Goal: Information Seeking & Learning: Compare options

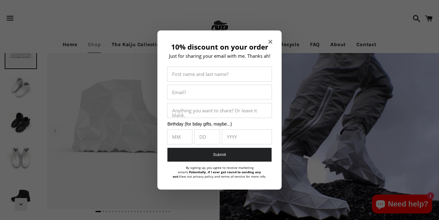
select select "**********"
click at [269, 42] on icon "Close modal" at bounding box center [271, 42] width 4 height 4
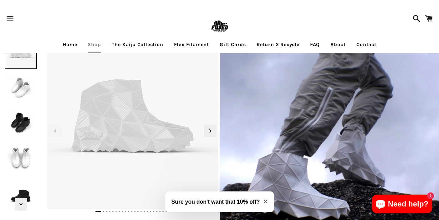
click at [129, 44] on link "The Kaiju Collection" at bounding box center [137, 45] width 61 height 16
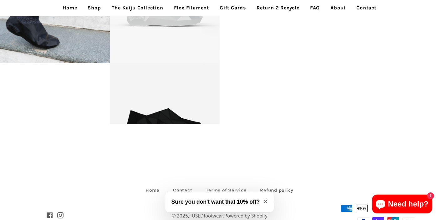
scroll to position [1391, 0]
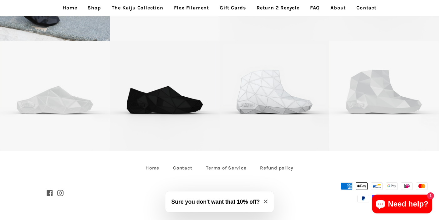
click at [183, 8] on link "Flex Filament" at bounding box center [191, 8] width 44 height 16
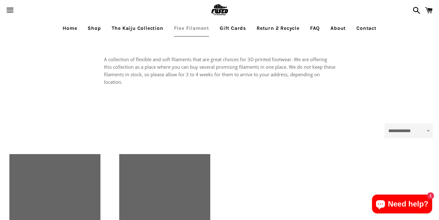
select select "**********"
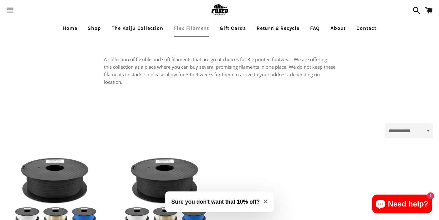
click at [91, 27] on link "Shop" at bounding box center [94, 28] width 23 height 16
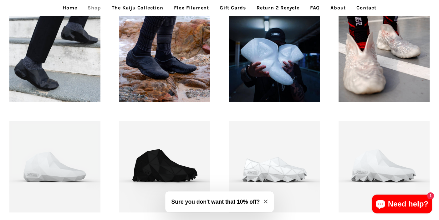
scroll to position [564, 0]
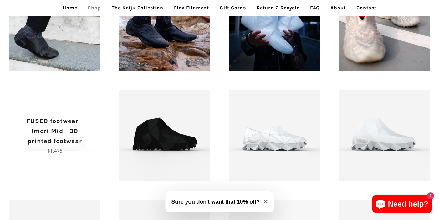
click at [49, 129] on p "FUSED footwear - Imori Mid - 3D printed footwear" at bounding box center [54, 131] width 69 height 30
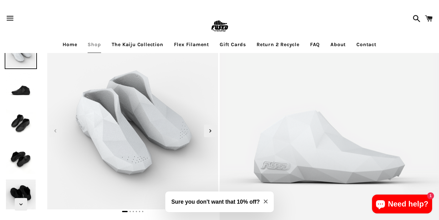
scroll to position [31, 0]
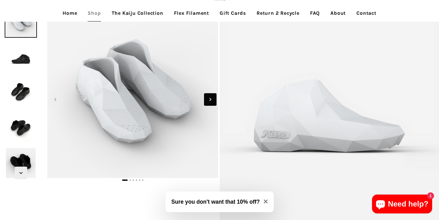
click at [210, 98] on icon "Next slide" at bounding box center [210, 99] width 7 height 7
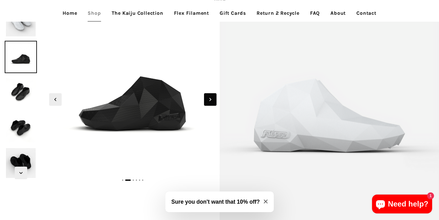
click at [210, 98] on icon "Next slide" at bounding box center [210, 99] width 7 height 7
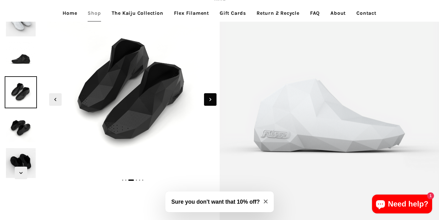
click at [210, 98] on icon "Next slide" at bounding box center [210, 99] width 7 height 7
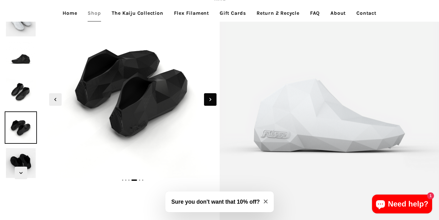
click at [210, 98] on icon "Next slide" at bounding box center [210, 99] width 7 height 7
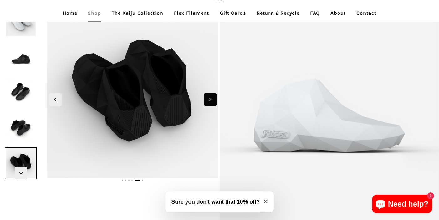
click at [210, 98] on icon "Next slide" at bounding box center [210, 99] width 7 height 7
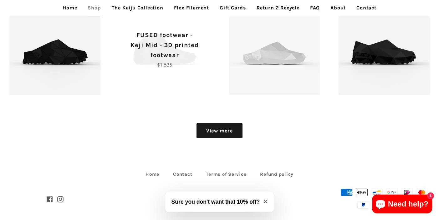
scroll to position [766, 0]
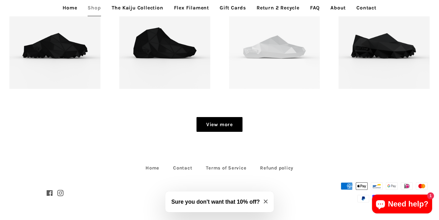
click at [205, 126] on link "View more" at bounding box center [220, 124] width 46 height 15
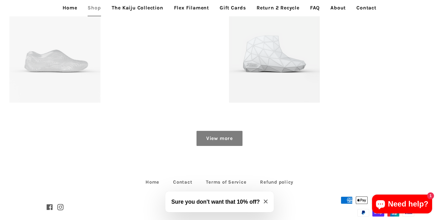
scroll to position [986, 0]
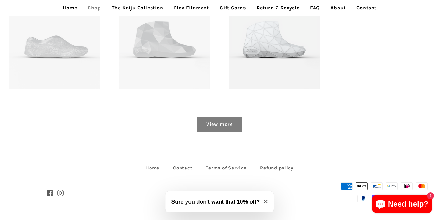
click at [205, 123] on link "View more" at bounding box center [220, 124] width 46 height 15
click at [218, 122] on link "View more" at bounding box center [220, 124] width 46 height 15
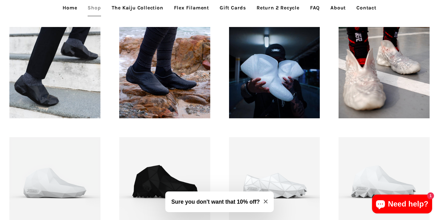
scroll to position [516, 0]
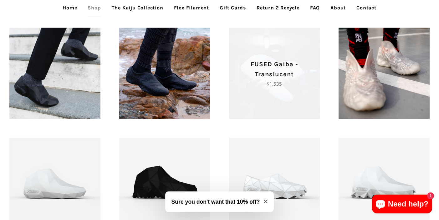
click at [265, 96] on span "FUSED Gaiba - Translucent Regular price $1,535" at bounding box center [274, 73] width 91 height 91
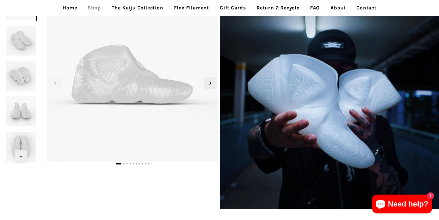
scroll to position [16, 0]
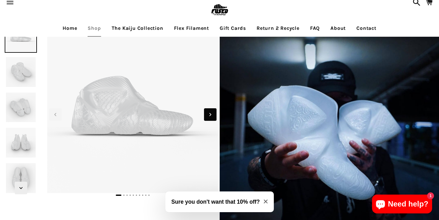
click at [210, 113] on icon "Next slide" at bounding box center [211, 114] width 2 height 3
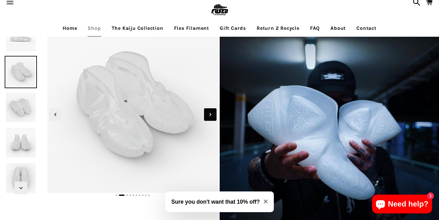
click at [210, 113] on icon "Next slide" at bounding box center [211, 114] width 2 height 3
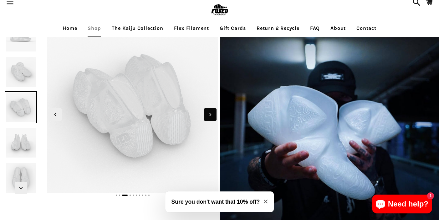
click at [207, 114] on icon "Next slide" at bounding box center [210, 114] width 7 height 7
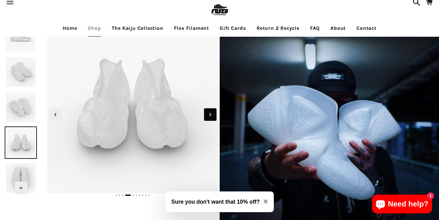
click at [209, 115] on icon "Next slide" at bounding box center [210, 114] width 7 height 7
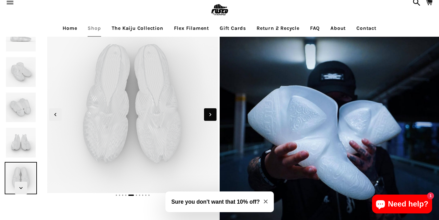
click at [209, 115] on icon "Next slide" at bounding box center [210, 114] width 7 height 7
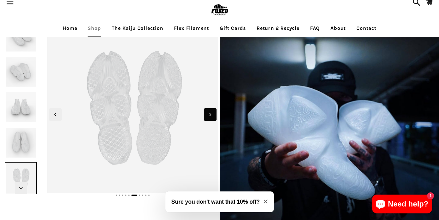
click at [209, 115] on icon "Next slide" at bounding box center [210, 114] width 7 height 7
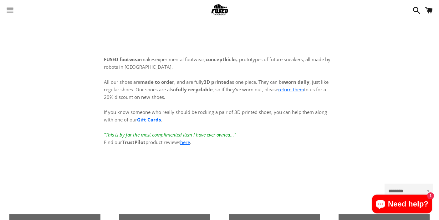
scroll to position [516, 0]
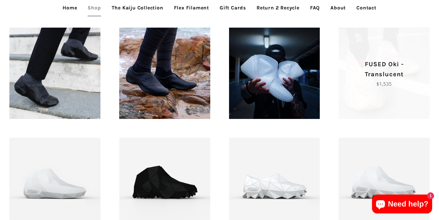
click at [387, 79] on p "FUSED Oki - Translucent" at bounding box center [384, 69] width 69 height 20
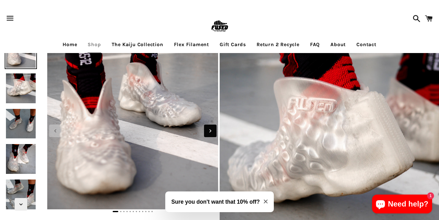
click at [210, 131] on icon "Next slide" at bounding box center [211, 130] width 2 height 3
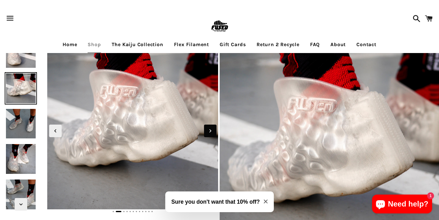
click at [210, 131] on icon "Next slide" at bounding box center [211, 130] width 2 height 3
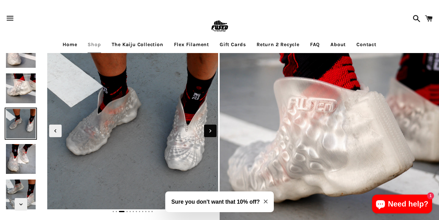
click at [210, 131] on icon "Next slide" at bounding box center [211, 130] width 2 height 3
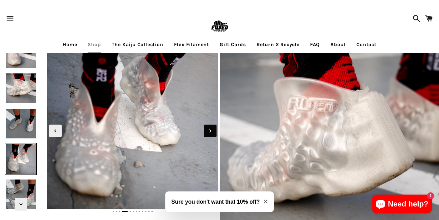
click at [210, 131] on icon "Next slide" at bounding box center [211, 130] width 2 height 3
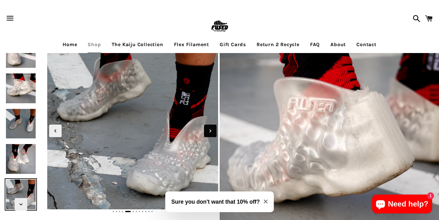
click at [210, 131] on icon "Next slide" at bounding box center [211, 130] width 2 height 3
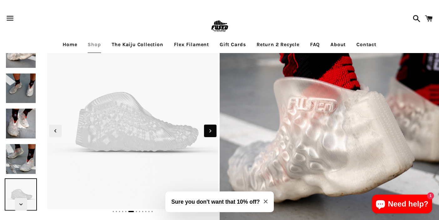
click at [210, 131] on icon "Next slide" at bounding box center [211, 130] width 2 height 3
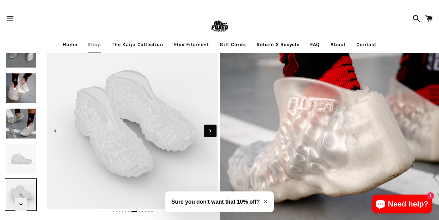
click at [210, 131] on icon "Next slide" at bounding box center [211, 130] width 2 height 3
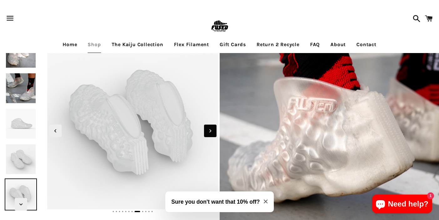
click at [210, 131] on icon "Next slide" at bounding box center [211, 130] width 2 height 3
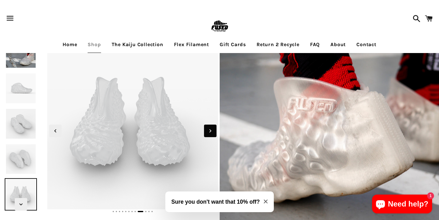
click at [210, 131] on icon "Next slide" at bounding box center [211, 130] width 2 height 3
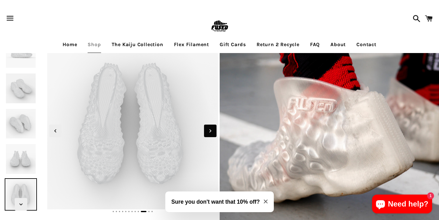
click at [210, 131] on icon "Next slide" at bounding box center [211, 130] width 2 height 3
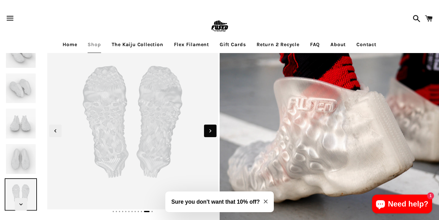
click at [210, 131] on icon "Next slide" at bounding box center [211, 130] width 2 height 3
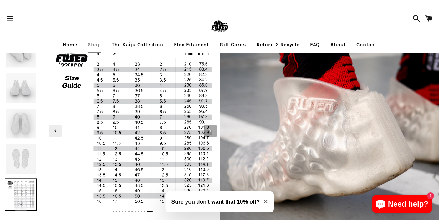
click at [210, 131] on icon "Next slide" at bounding box center [211, 130] width 2 height 3
click at [55, 129] on icon "Previous slide" at bounding box center [55, 130] width 7 height 7
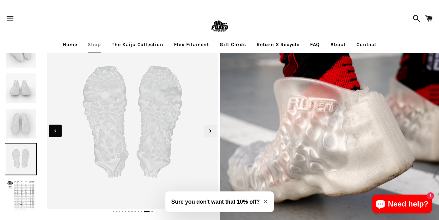
click at [55, 129] on icon "Previous slide" at bounding box center [55, 130] width 7 height 7
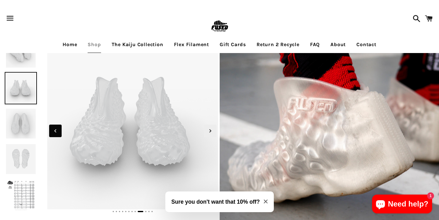
click at [55, 129] on icon "Previous slide" at bounding box center [55, 130] width 7 height 7
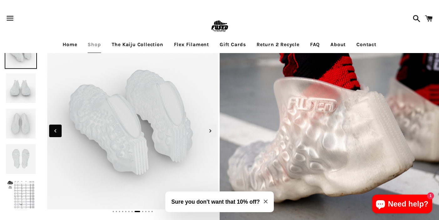
click at [55, 129] on icon "Previous slide" at bounding box center [55, 130] width 7 height 7
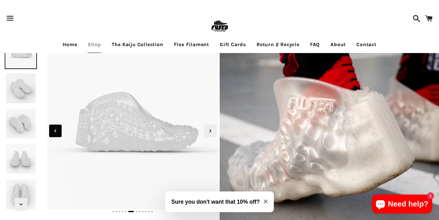
click at [55, 129] on icon "Previous slide" at bounding box center [55, 130] width 7 height 7
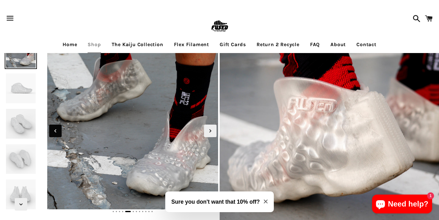
click at [55, 129] on icon "Previous slide" at bounding box center [55, 130] width 7 height 7
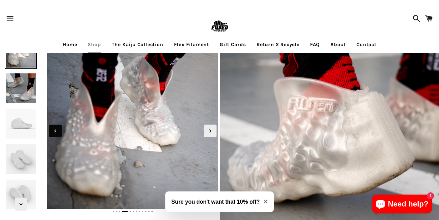
click at [55, 129] on icon "Previous slide" at bounding box center [55, 130] width 7 height 7
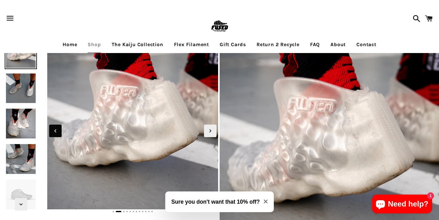
click at [55, 129] on icon "Previous slide" at bounding box center [55, 130] width 7 height 7
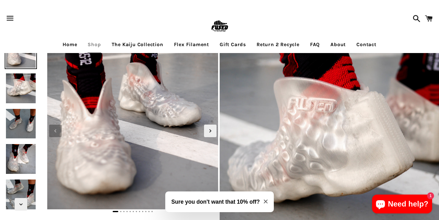
click at [55, 129] on icon "Previous slide" at bounding box center [55, 130] width 7 height 7
click at [210, 132] on icon "Next slide" at bounding box center [211, 130] width 2 height 3
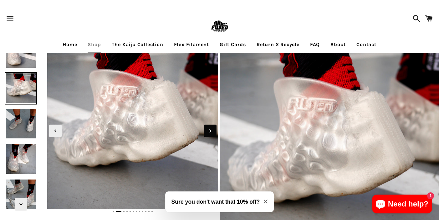
click at [210, 132] on icon "Next slide" at bounding box center [211, 130] width 2 height 3
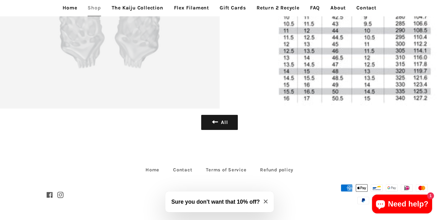
scroll to position [1648, 0]
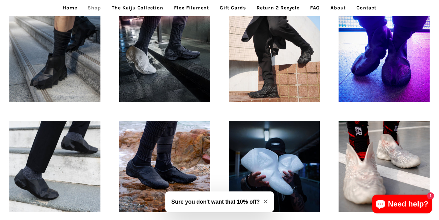
scroll to position [422, 0]
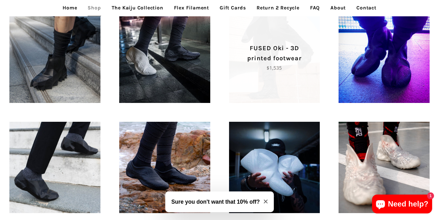
click at [263, 80] on span "FUSED Oki - 3D printed footwear Regular price $1,535" at bounding box center [274, 57] width 91 height 91
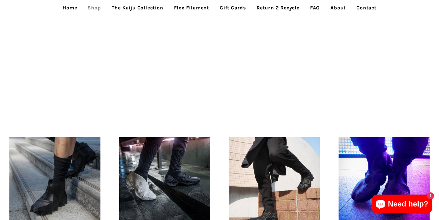
scroll to position [297, 0]
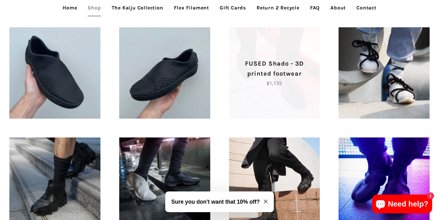
click at [263, 104] on span "FUSED Shado - 3D printed footwear Regular price $1,135" at bounding box center [274, 72] width 91 height 91
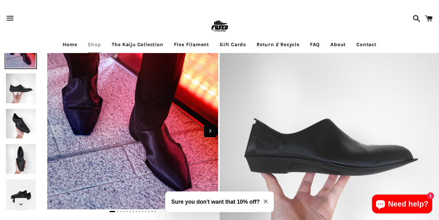
click at [212, 131] on icon "Next slide" at bounding box center [210, 130] width 7 height 7
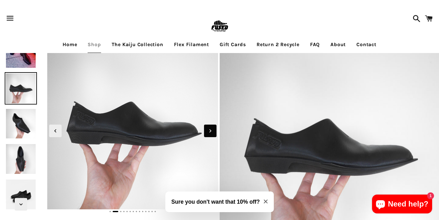
click at [212, 131] on icon "Next slide" at bounding box center [210, 130] width 7 height 7
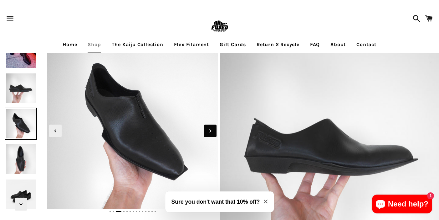
click at [212, 131] on icon "Next slide" at bounding box center [210, 130] width 7 height 7
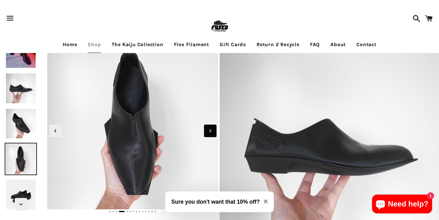
click at [212, 131] on icon "Next slide" at bounding box center [210, 130] width 7 height 7
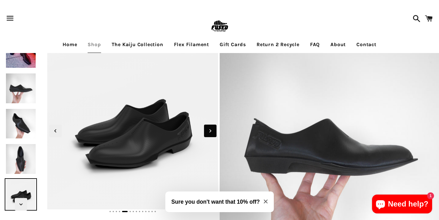
click at [212, 131] on icon "Next slide" at bounding box center [210, 130] width 7 height 7
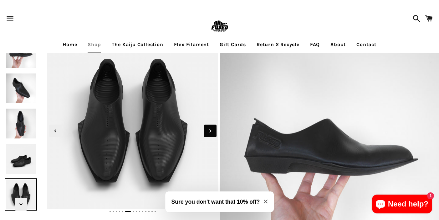
click at [212, 131] on icon "Next slide" at bounding box center [210, 130] width 7 height 7
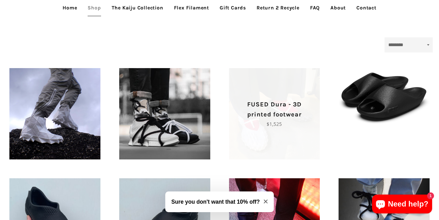
scroll to position [140, 0]
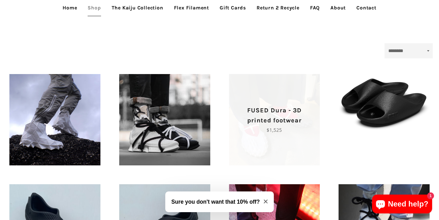
click at [242, 124] on p "FUSED Dura - 3D printed footwear" at bounding box center [274, 115] width 69 height 20
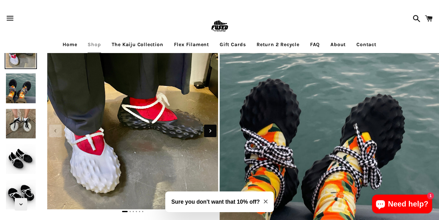
click at [207, 128] on icon "Next slide" at bounding box center [210, 130] width 7 height 7
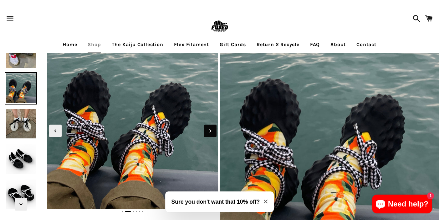
click at [207, 128] on icon "Next slide" at bounding box center [210, 130] width 7 height 7
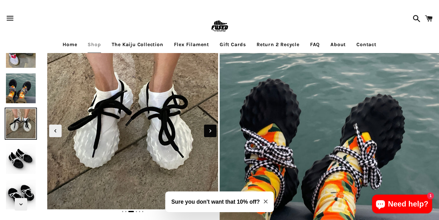
click at [207, 128] on icon "Next slide" at bounding box center [210, 130] width 7 height 7
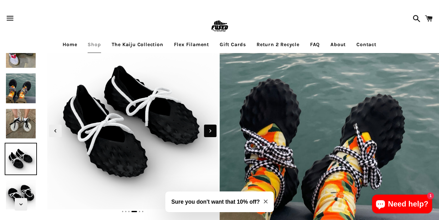
click at [207, 128] on icon "Next slide" at bounding box center [210, 130] width 7 height 7
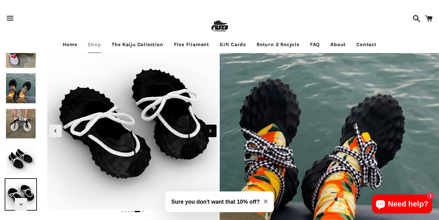
click at [207, 128] on icon "Next slide" at bounding box center [210, 130] width 7 height 7
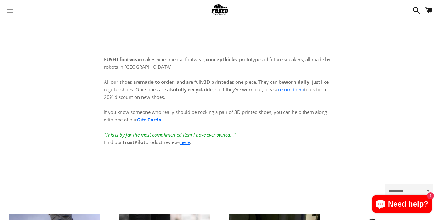
scroll to position [140, 0]
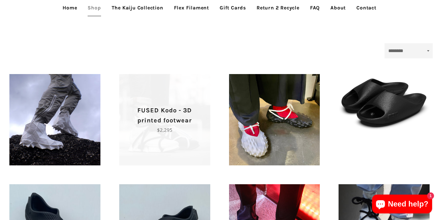
click at [165, 123] on p "FUSED Kodo - 3D printed footwear" at bounding box center [164, 115] width 69 height 20
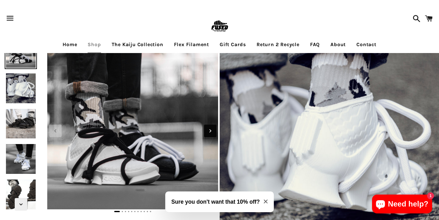
click at [209, 129] on icon "Next slide" at bounding box center [210, 130] width 7 height 7
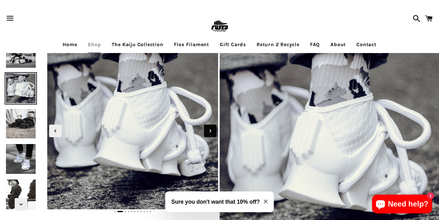
click at [209, 128] on icon "Next slide" at bounding box center [210, 130] width 7 height 7
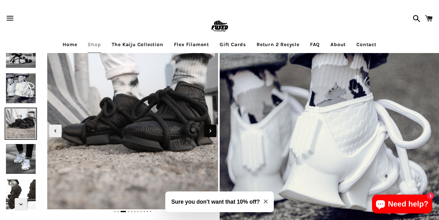
click at [209, 128] on icon "Next slide" at bounding box center [210, 130] width 7 height 7
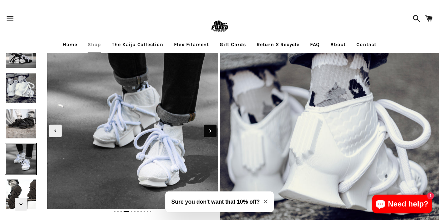
click at [209, 128] on icon "Next slide" at bounding box center [210, 130] width 7 height 7
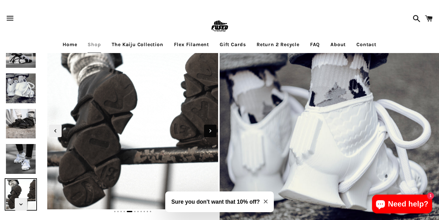
click at [209, 128] on icon "Next slide" at bounding box center [210, 130] width 7 height 7
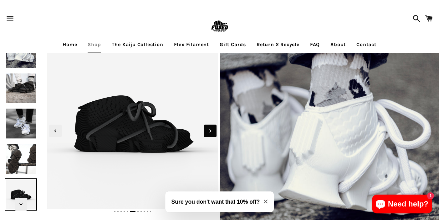
click at [209, 128] on icon "Next slide" at bounding box center [210, 130] width 7 height 7
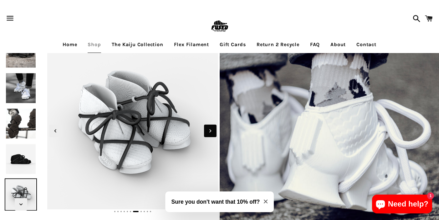
click at [209, 128] on icon "Next slide" at bounding box center [210, 130] width 7 height 7
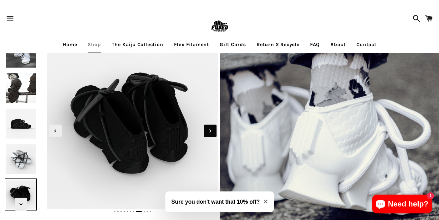
click at [209, 128] on icon "Next slide" at bounding box center [210, 130] width 7 height 7
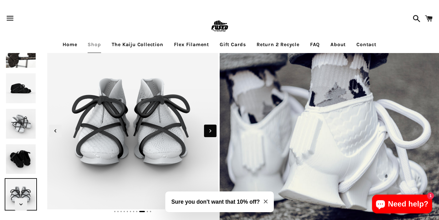
click at [209, 128] on icon "Next slide" at bounding box center [210, 130] width 7 height 7
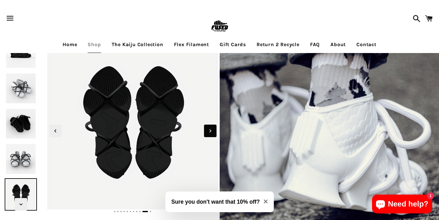
click at [209, 128] on icon "Next slide" at bounding box center [210, 130] width 7 height 7
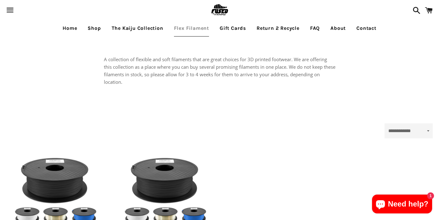
select select "**********"
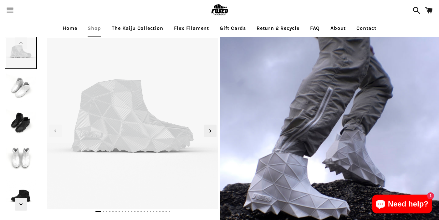
select select "**********"
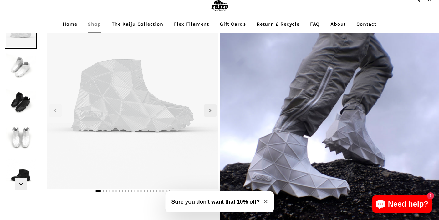
scroll to position [31, 0]
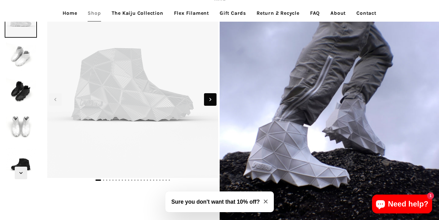
click at [211, 98] on icon "Next slide" at bounding box center [210, 99] width 7 height 7
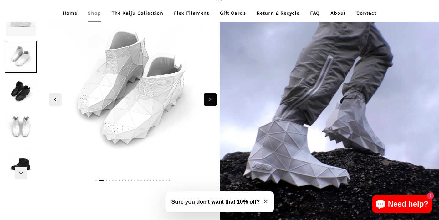
click at [211, 98] on icon "Next slide" at bounding box center [210, 99] width 7 height 7
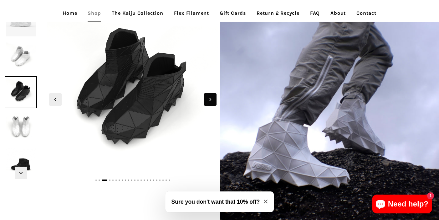
click at [211, 98] on icon "Next slide" at bounding box center [210, 99] width 7 height 7
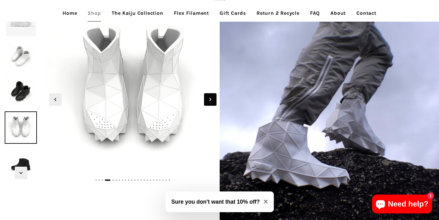
click at [211, 98] on icon "Next slide" at bounding box center [210, 99] width 7 height 7
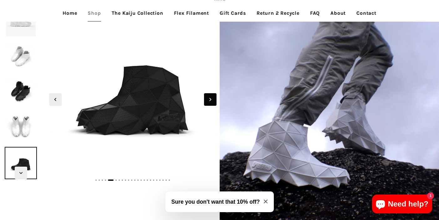
click at [211, 98] on icon "Next slide" at bounding box center [210, 99] width 7 height 7
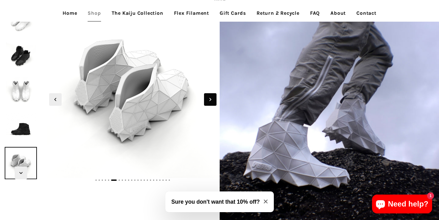
click at [211, 98] on icon "Next slide" at bounding box center [210, 99] width 7 height 7
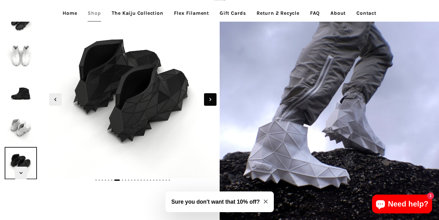
click at [211, 98] on icon "Next slide" at bounding box center [210, 99] width 7 height 7
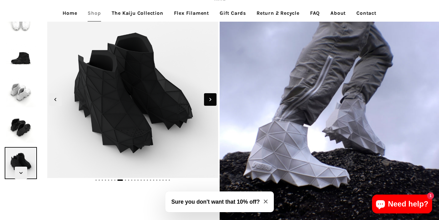
click at [211, 98] on icon "Next slide" at bounding box center [210, 99] width 7 height 7
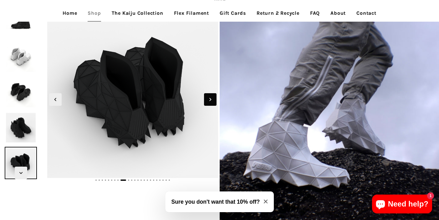
click at [211, 98] on icon "Next slide" at bounding box center [210, 99] width 7 height 7
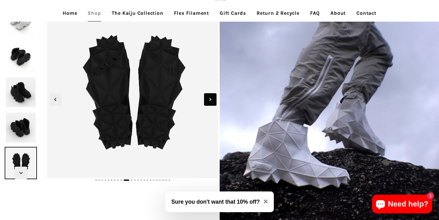
click at [211, 98] on icon "Next slide" at bounding box center [210, 99] width 7 height 7
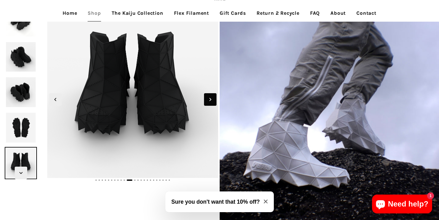
click at [211, 98] on icon "Next slide" at bounding box center [210, 99] width 7 height 7
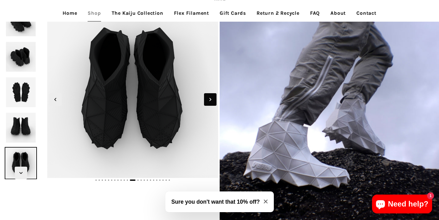
click at [211, 98] on icon "Next slide" at bounding box center [210, 99] width 7 height 7
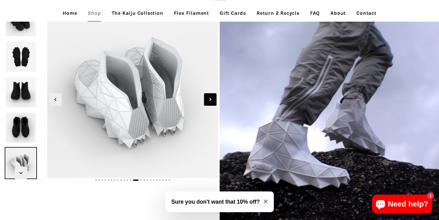
click at [211, 98] on icon "Next slide" at bounding box center [210, 99] width 7 height 7
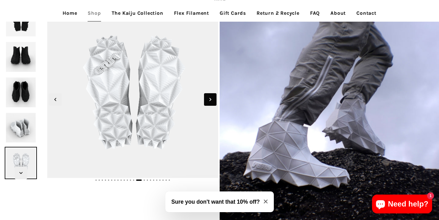
click at [211, 98] on icon "Next slide" at bounding box center [210, 99] width 7 height 7
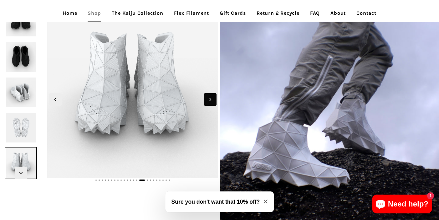
click at [211, 98] on icon "Next slide" at bounding box center [210, 99] width 7 height 7
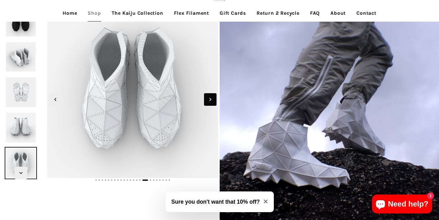
click at [211, 98] on icon "Next slide" at bounding box center [210, 99] width 7 height 7
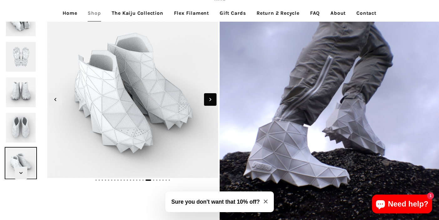
click at [211, 98] on icon "Next slide" at bounding box center [210, 99] width 7 height 7
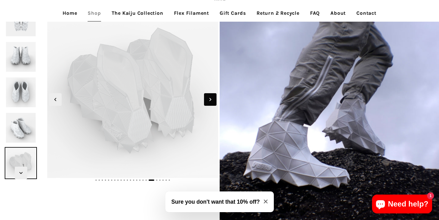
click at [211, 98] on icon "Next slide" at bounding box center [210, 99] width 7 height 7
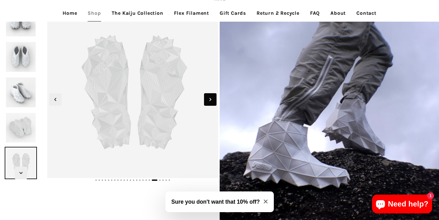
click at [211, 98] on icon "Next slide" at bounding box center [210, 99] width 7 height 7
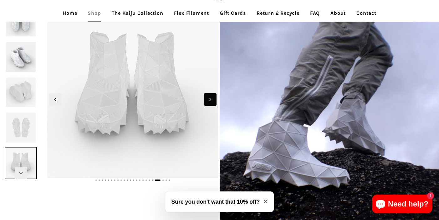
click at [211, 98] on icon "Next slide" at bounding box center [210, 99] width 7 height 7
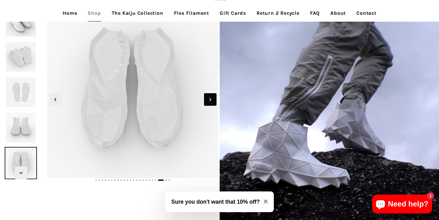
click at [211, 98] on icon "Next slide" at bounding box center [210, 99] width 7 height 7
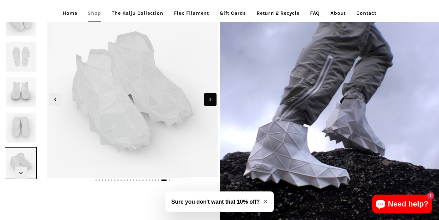
click at [211, 98] on icon "Next slide" at bounding box center [210, 99] width 7 height 7
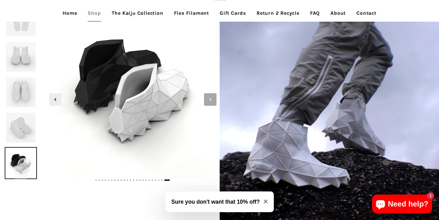
click at [211, 98] on icon "Next slide" at bounding box center [210, 99] width 7 height 7
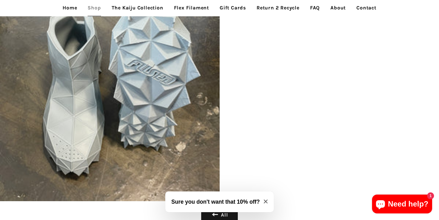
scroll to position [3445, 0]
